Goal: Task Accomplishment & Management: Manage account settings

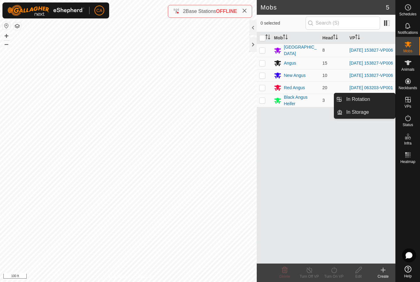
click at [379, 102] on link "In Rotation" at bounding box center [369, 99] width 53 height 12
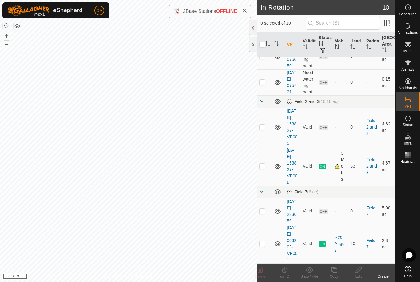
scroll to position [186, 0]
click at [266, 120] on td at bounding box center [264, 127] width 15 height 39
click at [260, 274] on span "Delete" at bounding box center [260, 276] width 11 height 4
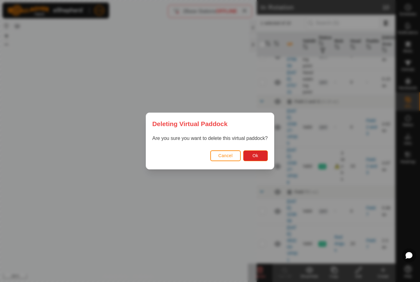
click at [257, 159] on button "Ok" at bounding box center [255, 155] width 25 height 11
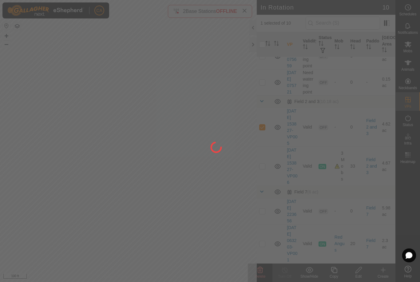
checkbox input "false"
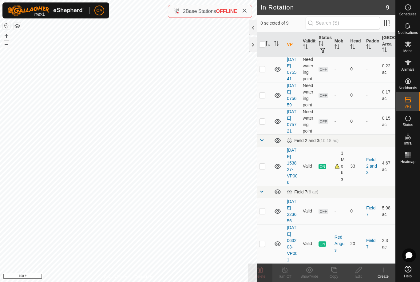
scroll to position [156, 0]
click at [268, 244] on td at bounding box center [264, 243] width 15 height 39
checkbox input "true"
click at [338, 270] on copy-svg-icon at bounding box center [334, 269] width 25 height 7
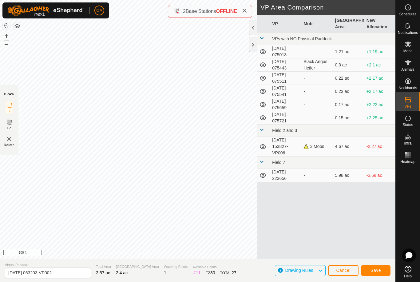
click at [383, 266] on button "Save" at bounding box center [376, 270] width 30 height 11
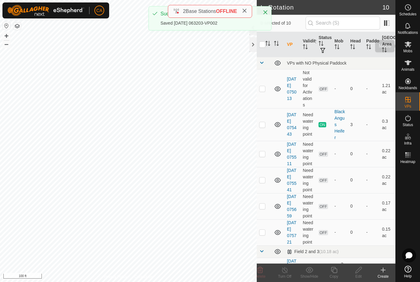
click at [416, 46] on div "Mobs" at bounding box center [408, 46] width 24 height 18
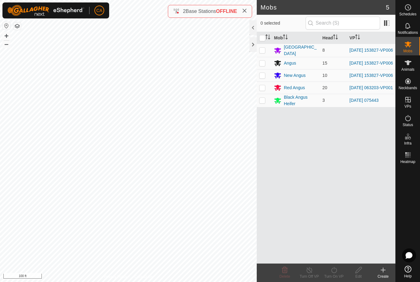
click at [263, 94] on td at bounding box center [264, 88] width 15 height 12
checkbox input "true"
click at [338, 272] on turn-on-svg-icon at bounding box center [334, 269] width 25 height 7
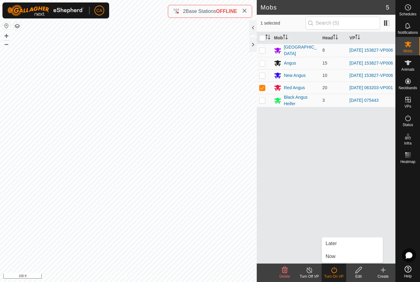
click at [346, 258] on link "Now" at bounding box center [352, 256] width 61 height 12
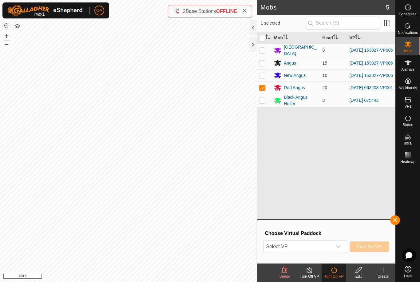
click at [332, 248] on span "Select VP" at bounding box center [298, 247] width 68 height 12
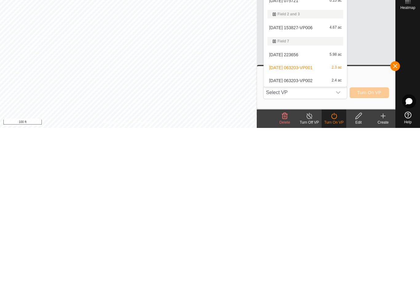
scroll to position [48, 0]
click at [315, 231] on div "[DATE] 063203-VP002 2.4 ac" at bounding box center [306, 234] width 76 height 7
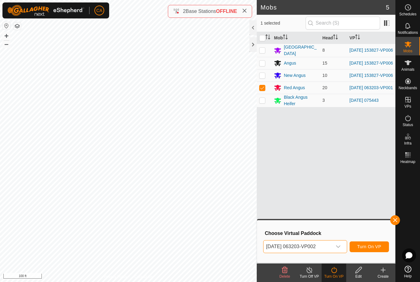
click at [372, 245] on span "Turn On VP" at bounding box center [370, 246] width 24 height 5
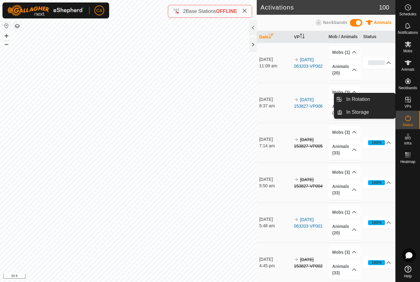
click at [363, 98] on span "In Rotation" at bounding box center [359, 99] width 24 height 7
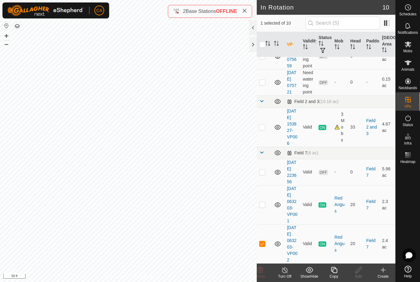
scroll to position [202, 0]
click at [264, 244] on td at bounding box center [264, 243] width 15 height 39
checkbox input "false"
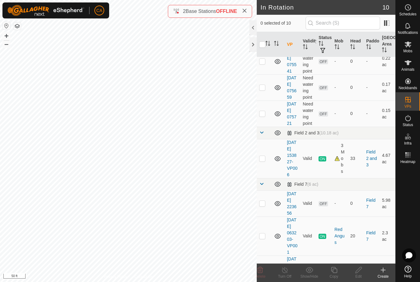
scroll to position [128, 0]
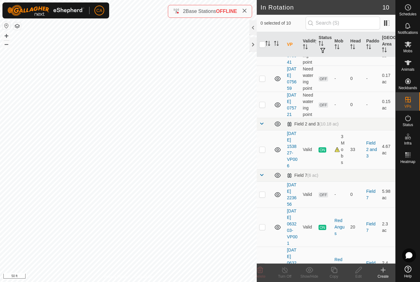
click at [264, 152] on p-checkbox at bounding box center [262, 149] width 6 height 5
checkbox input "true"
click at [333, 277] on div "Copy" at bounding box center [334, 277] width 25 height 6
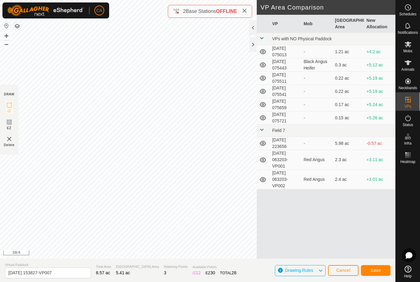
click at [378, 271] on span "Save" at bounding box center [376, 270] width 10 height 5
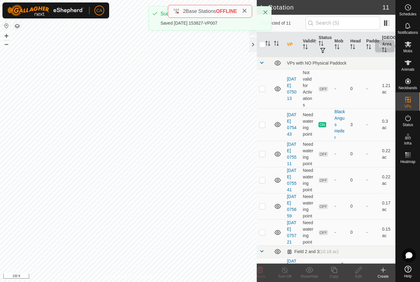
click at [415, 50] on div "Mobs" at bounding box center [408, 46] width 24 height 18
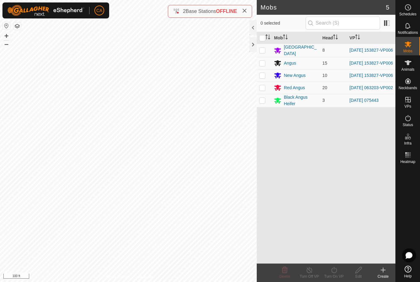
click at [269, 50] on td at bounding box center [264, 50] width 15 height 13
checkbox input "true"
click at [263, 66] on p-checkbox at bounding box center [262, 63] width 6 height 5
checkbox input "true"
click at [266, 78] on td at bounding box center [264, 75] width 15 height 12
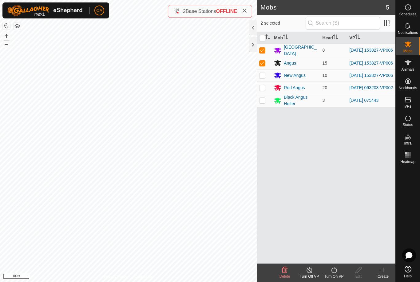
checkbox input "true"
click at [335, 273] on icon at bounding box center [335, 269] width 8 height 7
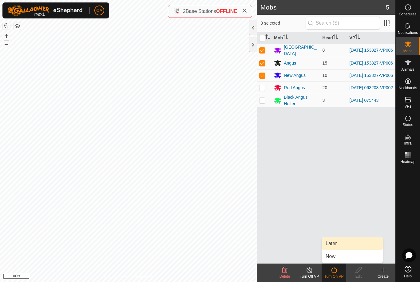
click at [343, 249] on link "Later" at bounding box center [352, 244] width 61 height 12
click at [339, 268] on turn-on-svg-icon at bounding box center [334, 269] width 25 height 7
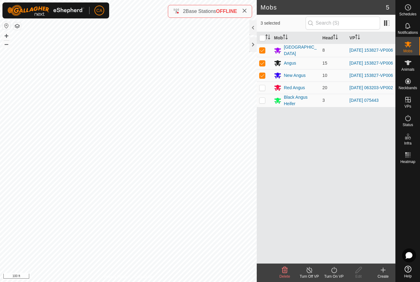
click at [336, 273] on icon at bounding box center [335, 269] width 8 height 7
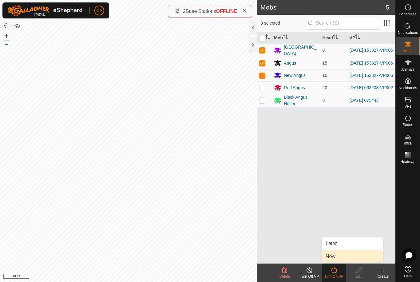
click at [341, 260] on link "Now" at bounding box center [352, 256] width 61 height 12
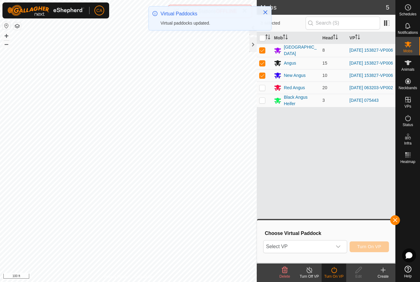
click at [328, 246] on span "Select VP" at bounding box center [298, 247] width 68 height 12
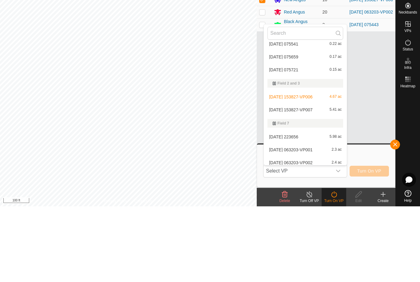
scroll to position [58, 0]
click at [309, 181] on div "[DATE] 153827-VP007 5.41 ac" at bounding box center [306, 184] width 76 height 7
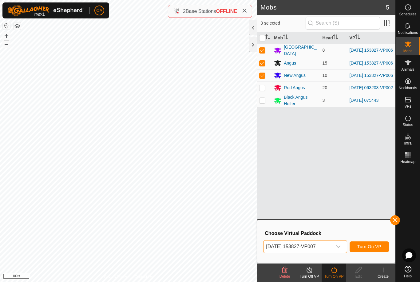
click at [370, 250] on button "Turn On VP" at bounding box center [369, 247] width 39 height 11
